Goal: Use online tool/utility: Utilize a website feature to perform a specific function

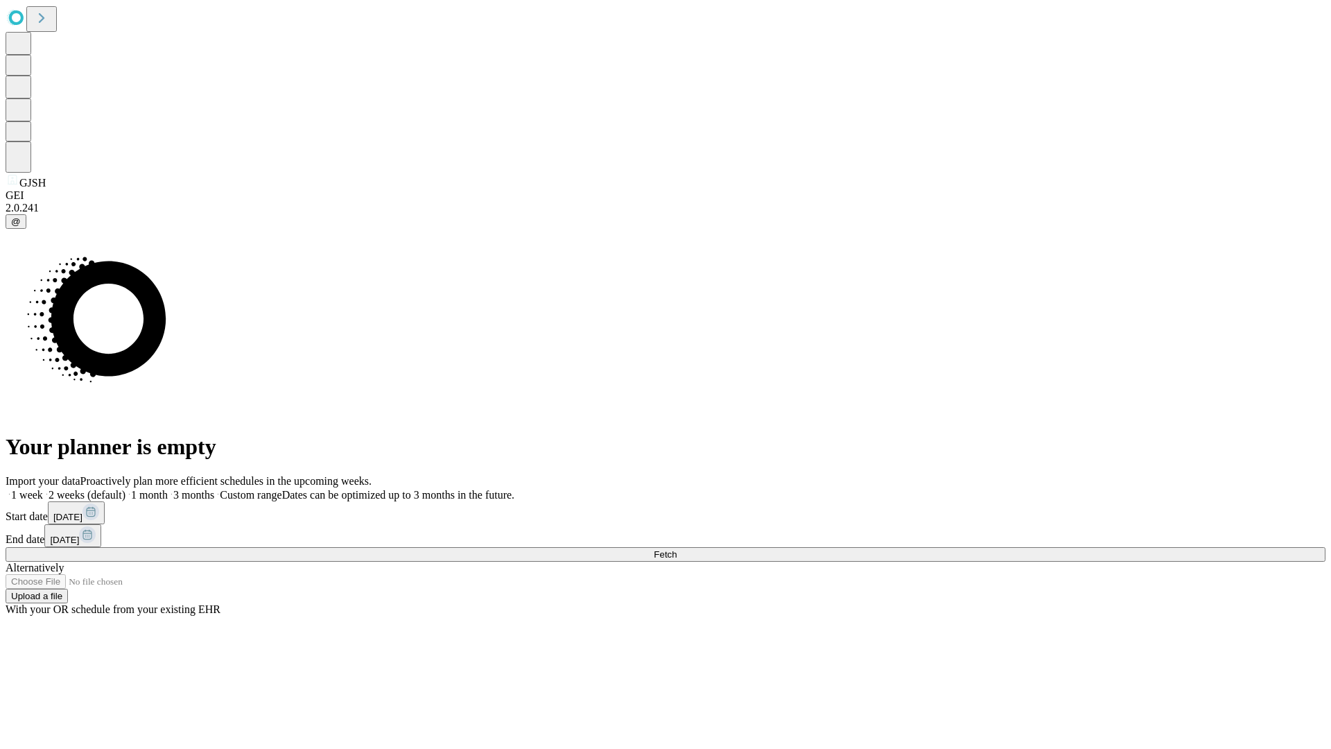
click at [677, 549] on span "Fetch" at bounding box center [665, 554] width 23 height 10
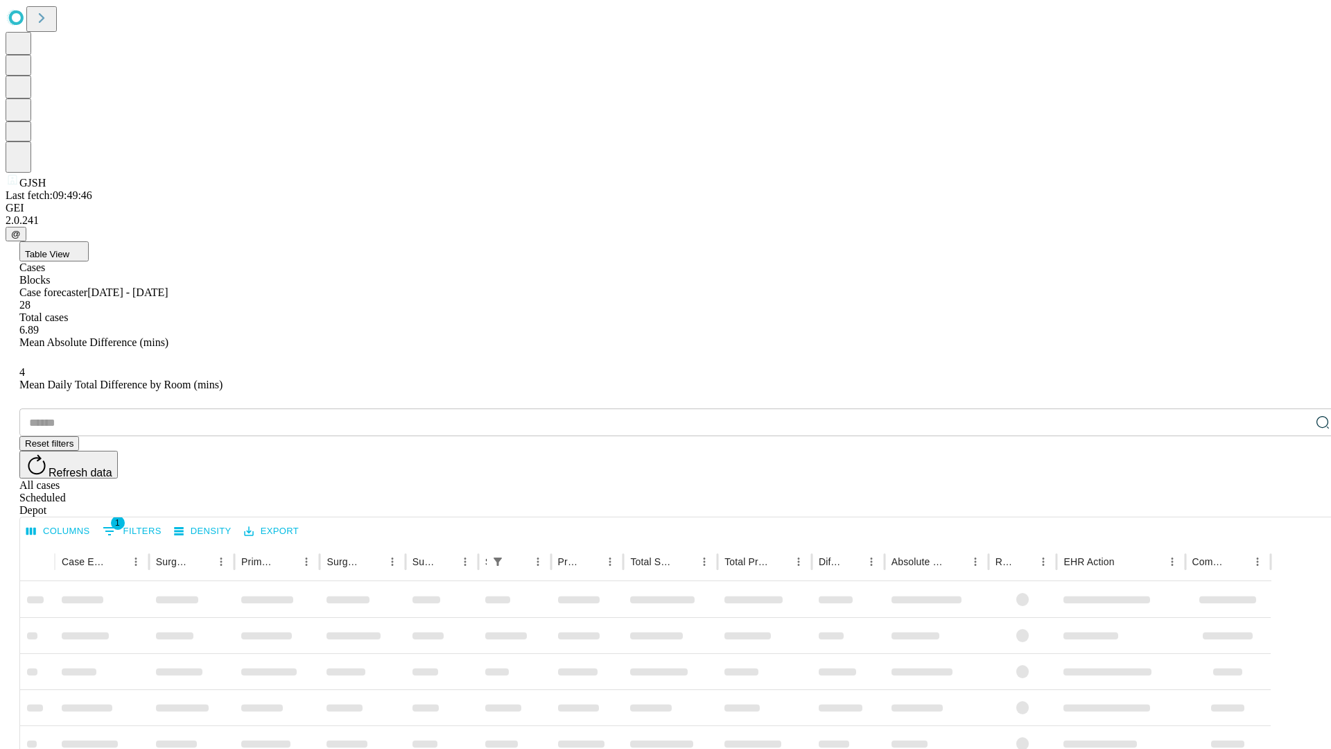
click at [69, 249] on span "Table View" at bounding box center [47, 254] width 44 height 10
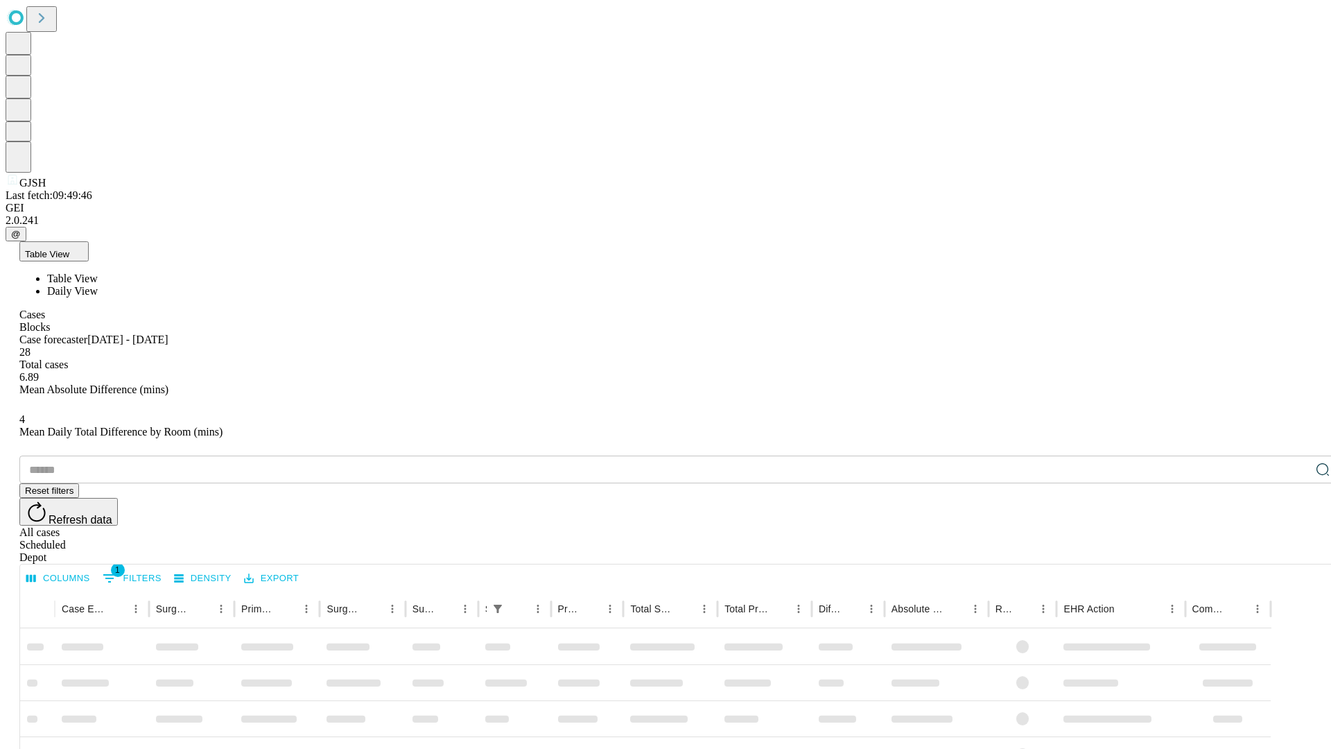
click at [98, 285] on span "Daily View" at bounding box center [72, 291] width 51 height 12
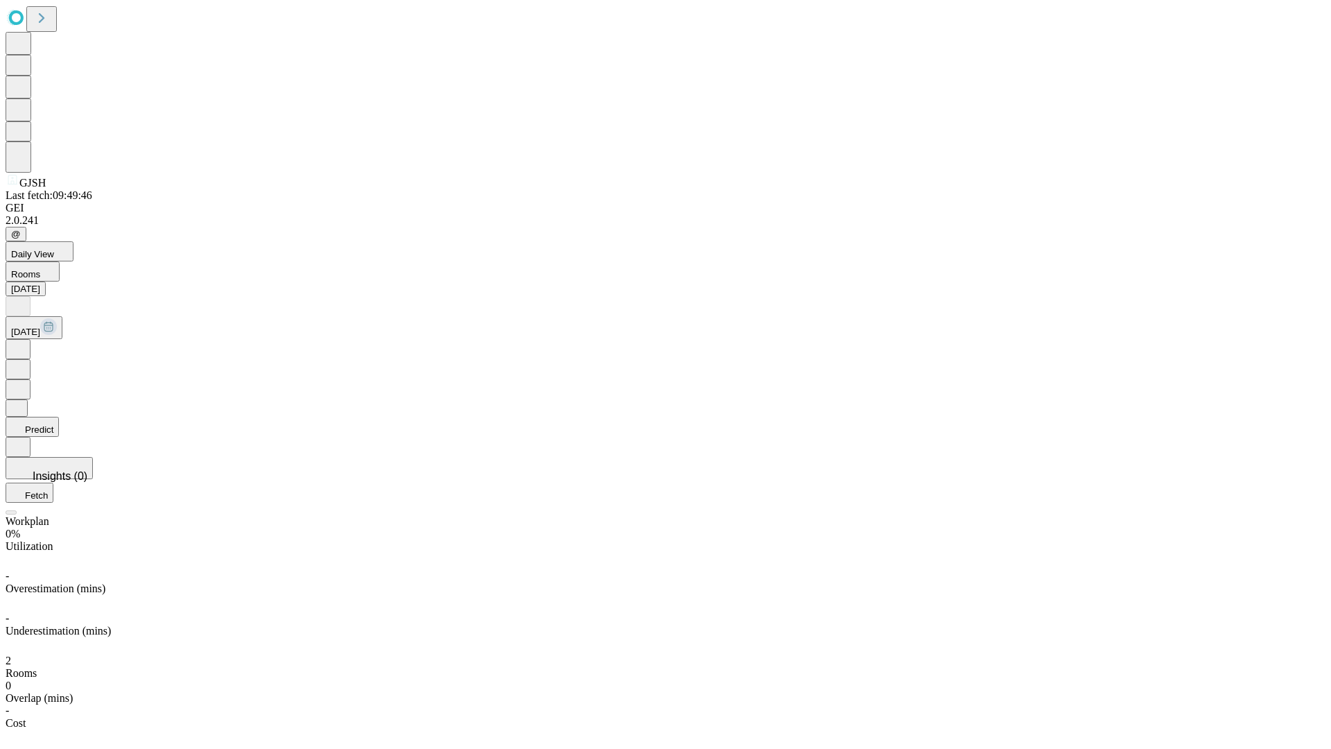
click at [59, 417] on button "Predict" at bounding box center [32, 427] width 53 height 20
